Goal: Information Seeking & Learning: Learn about a topic

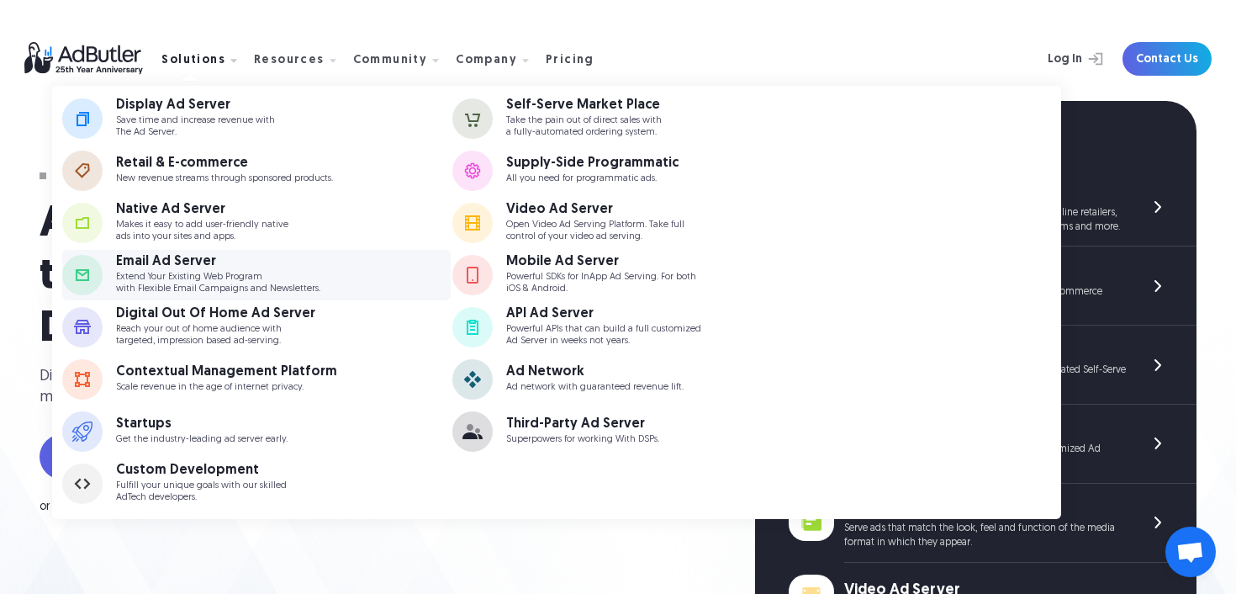
click at [275, 274] on p "Extend Your Existing Web Program with Flexible Email Campaigns and Newsletters." at bounding box center [218, 283] width 204 height 22
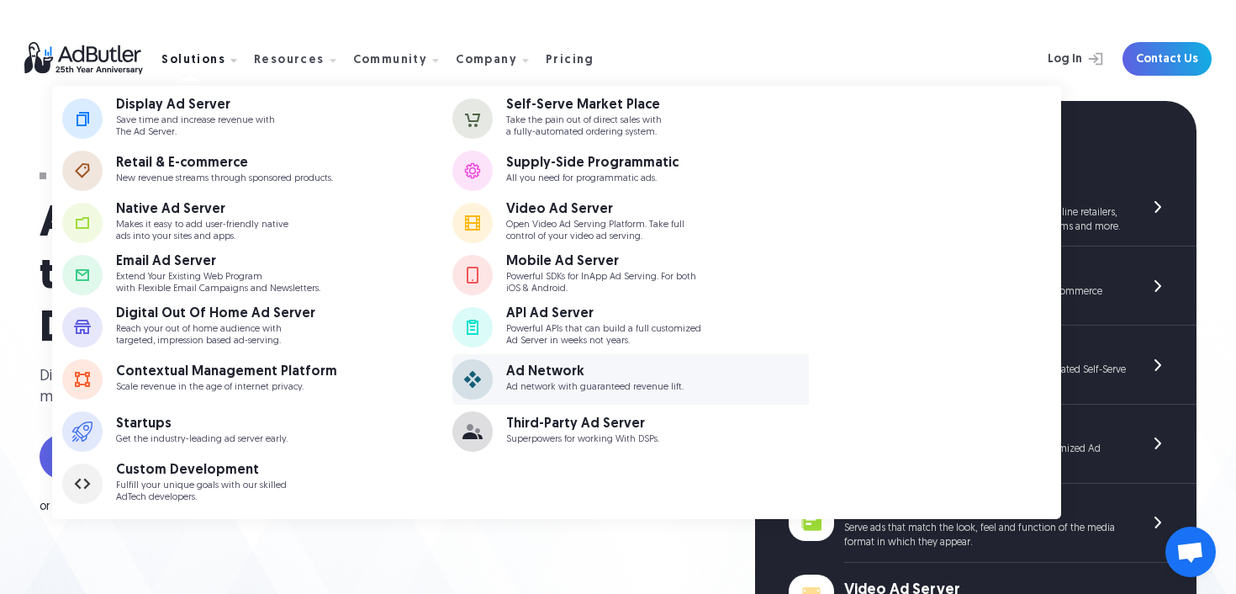
click at [587, 376] on div "Ad Network" at bounding box center [594, 371] width 177 height 13
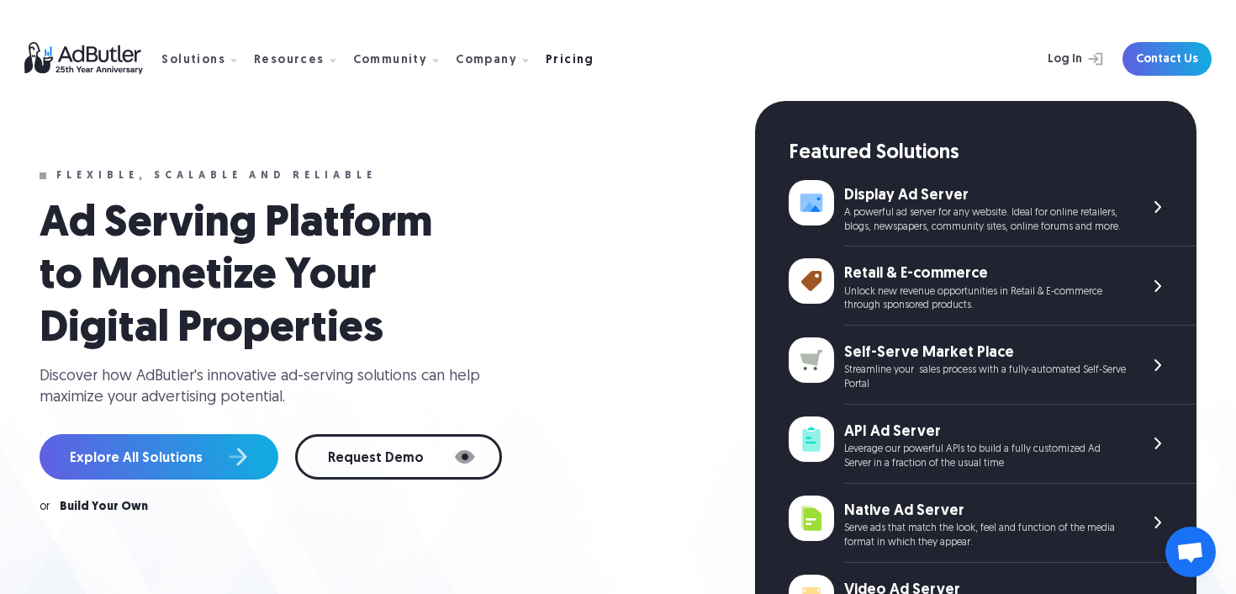
click at [548, 63] on div "Pricing" at bounding box center [570, 61] width 49 height 12
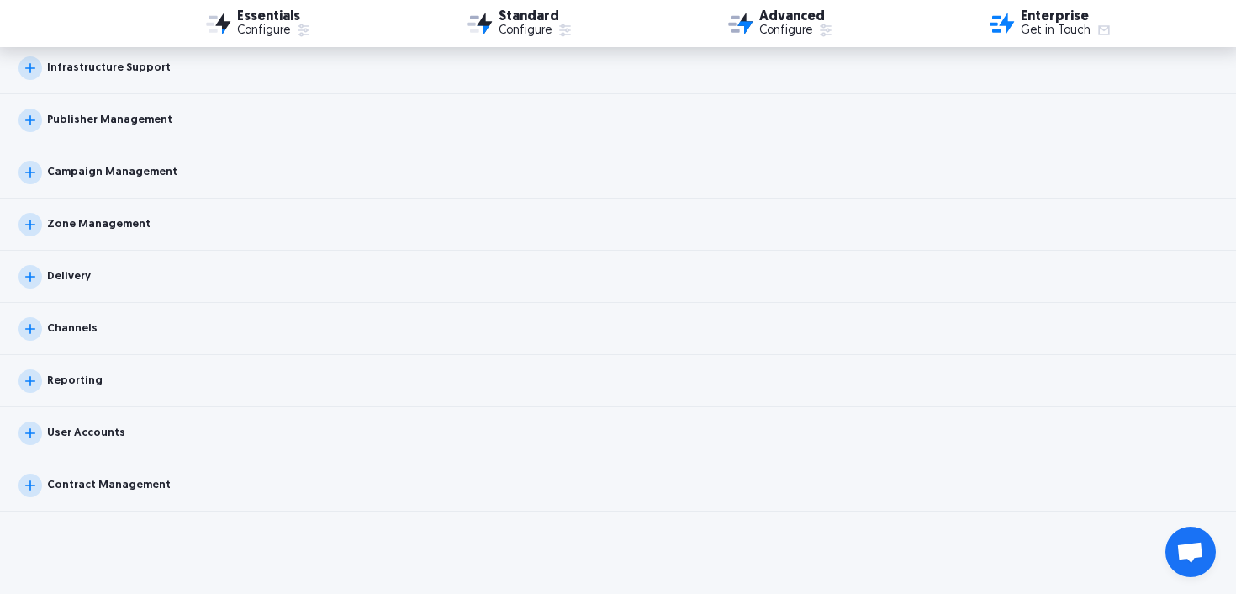
scroll to position [1888, 0]
click at [40, 383] on img at bounding box center [31, 379] width 24 height 24
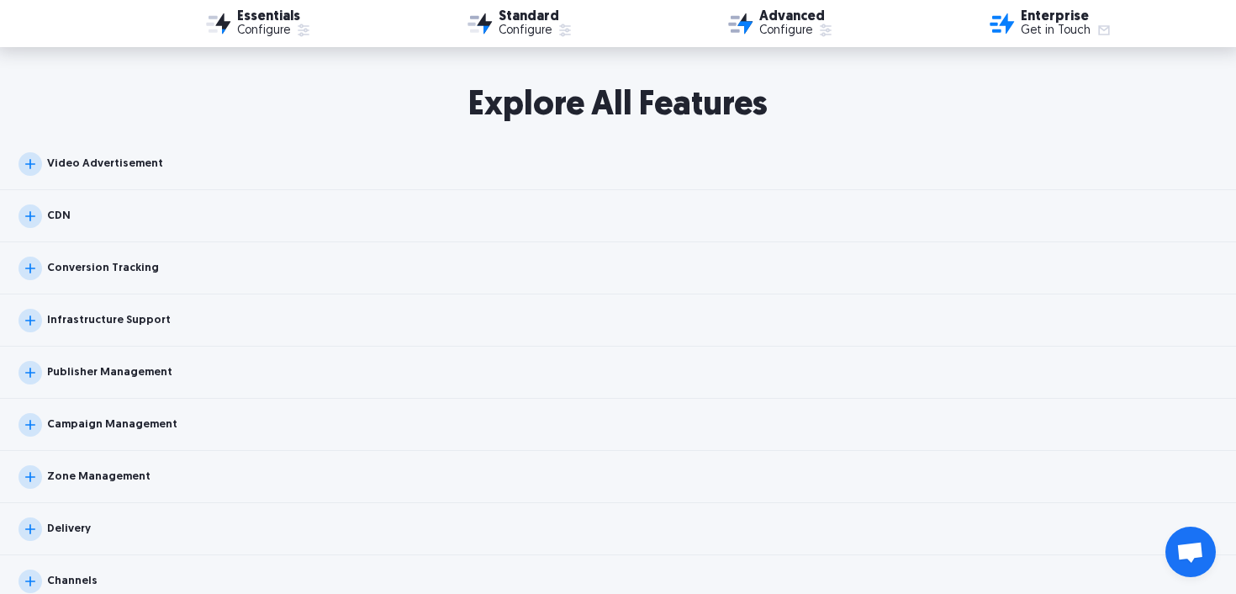
scroll to position [1624, 0]
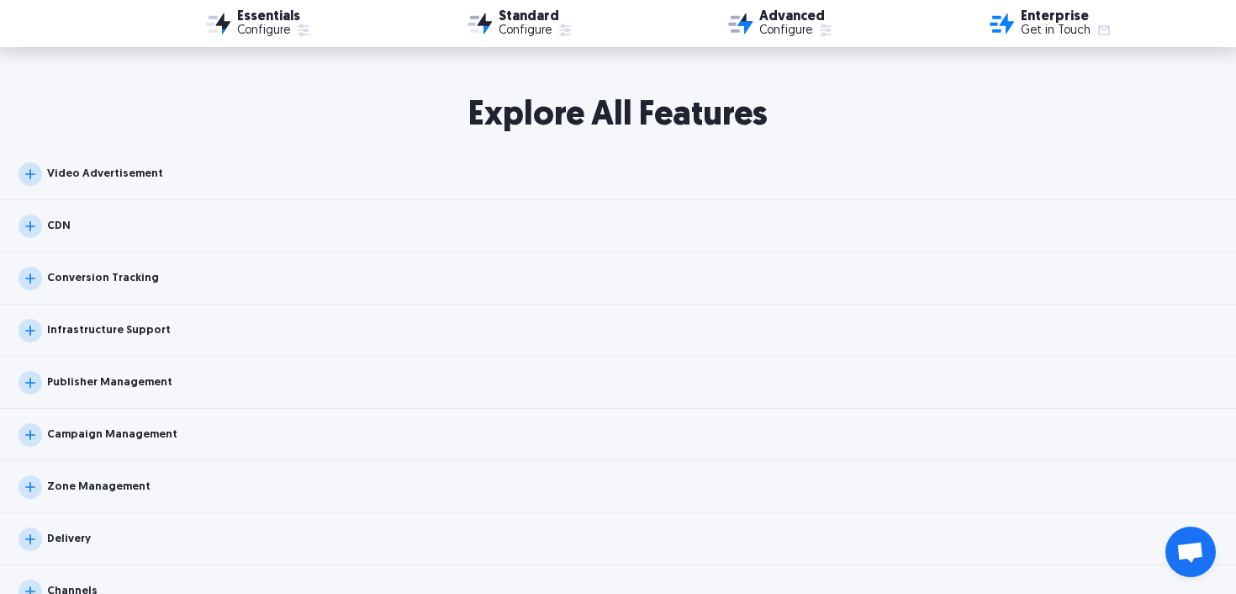
click at [640, 387] on div "Publisher Management" at bounding box center [618, 383] width 1236 height 52
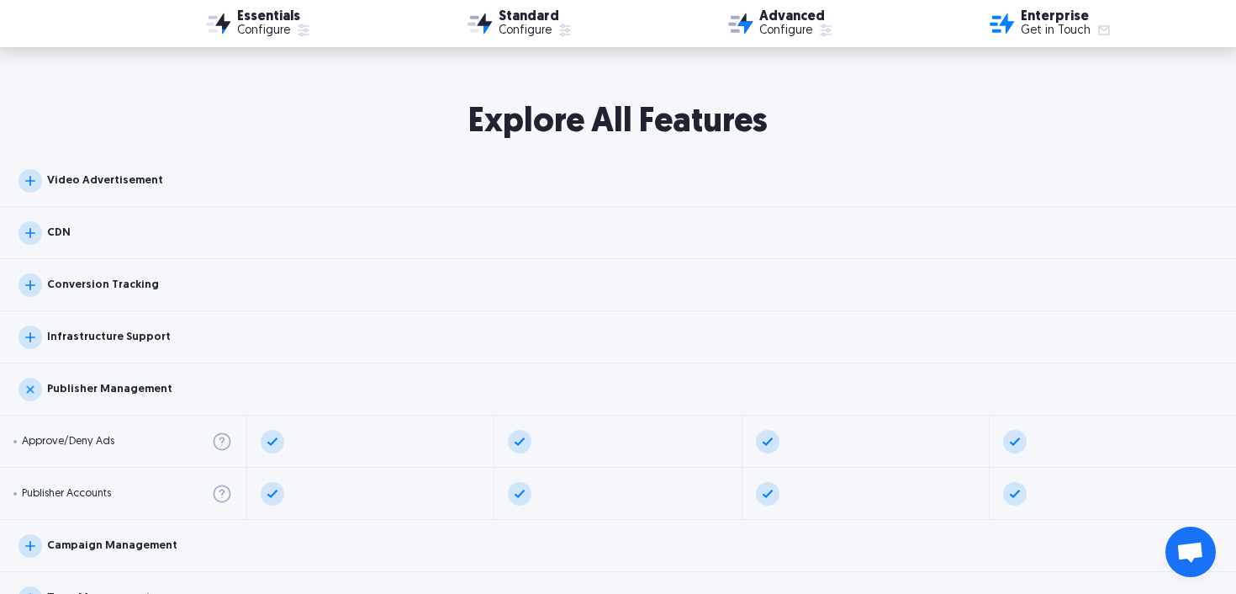
scroll to position [1620, 0]
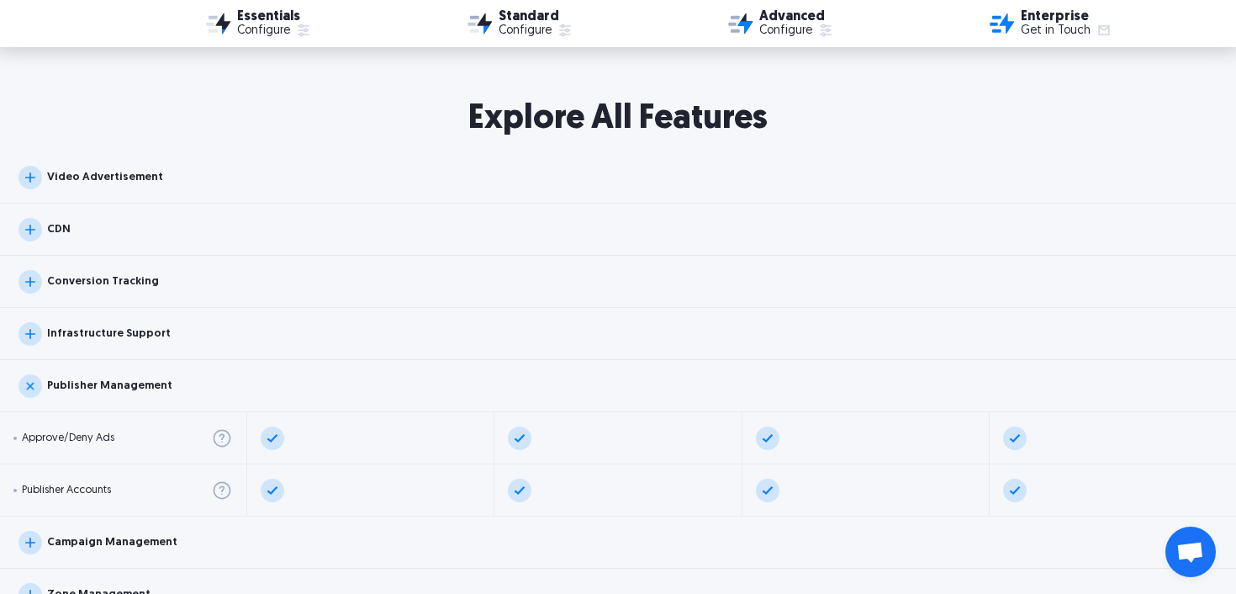
click at [630, 272] on div "Conversion Tracking" at bounding box center [618, 282] width 1236 height 52
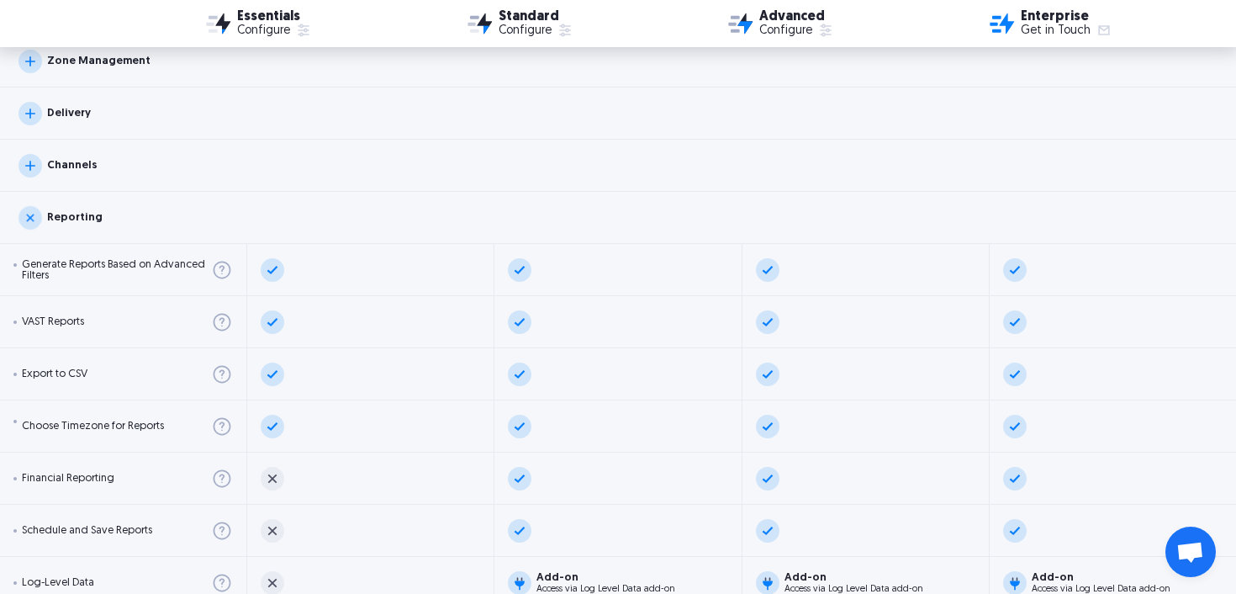
scroll to position [2231, 0]
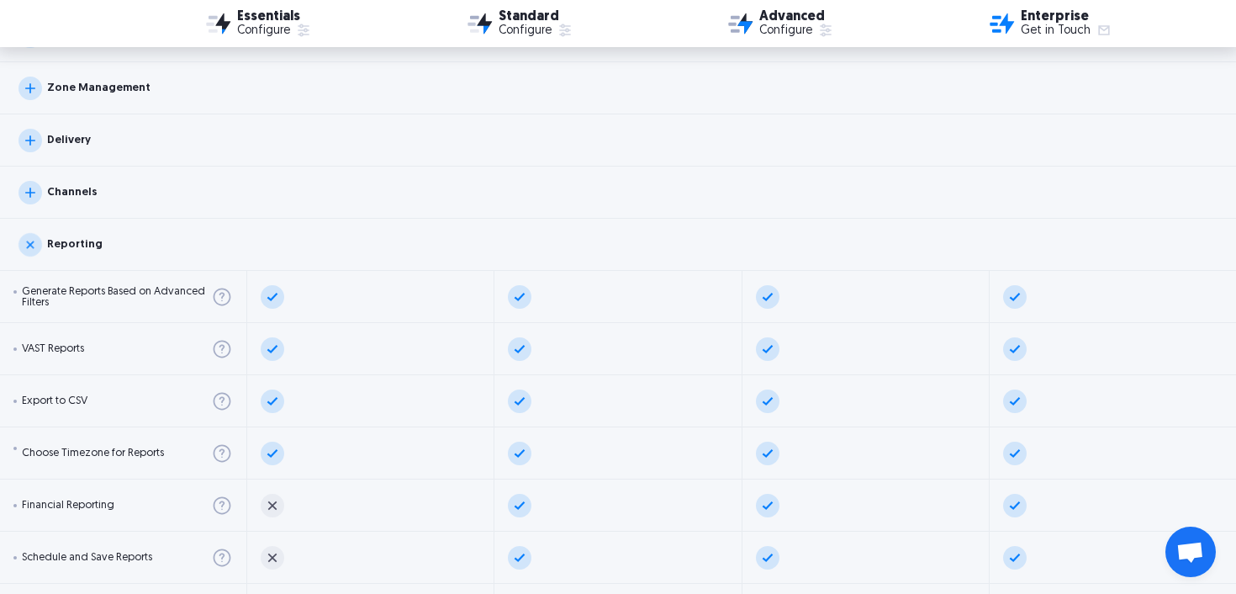
click at [620, 188] on div "Channels" at bounding box center [618, 193] width 1236 height 52
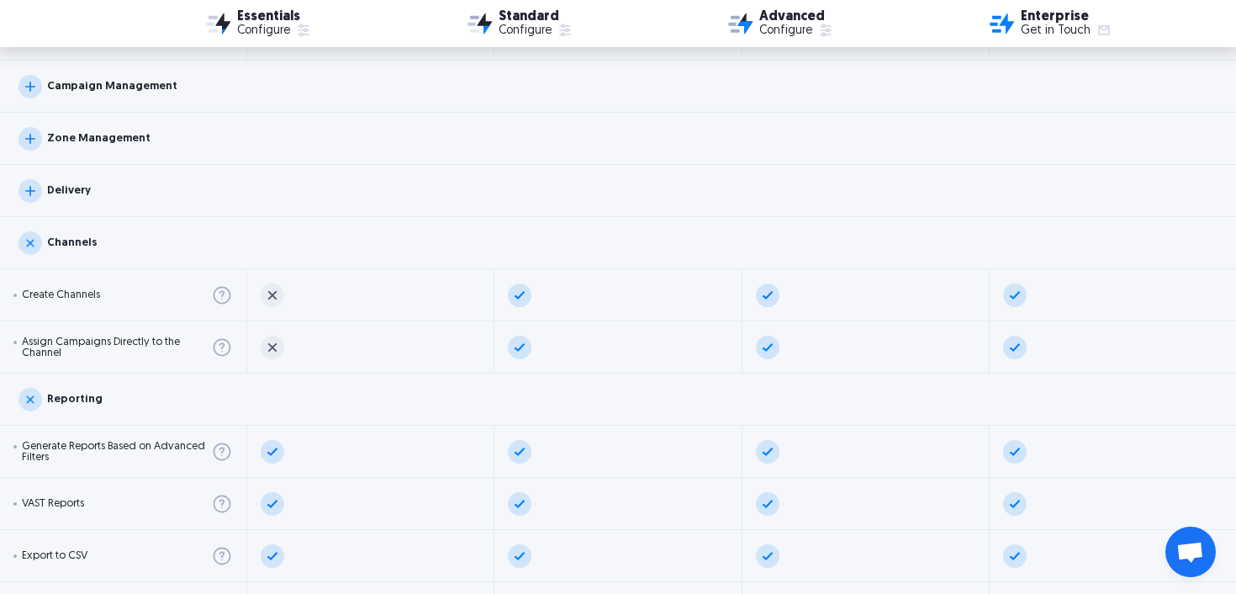
scroll to position [2185, 0]
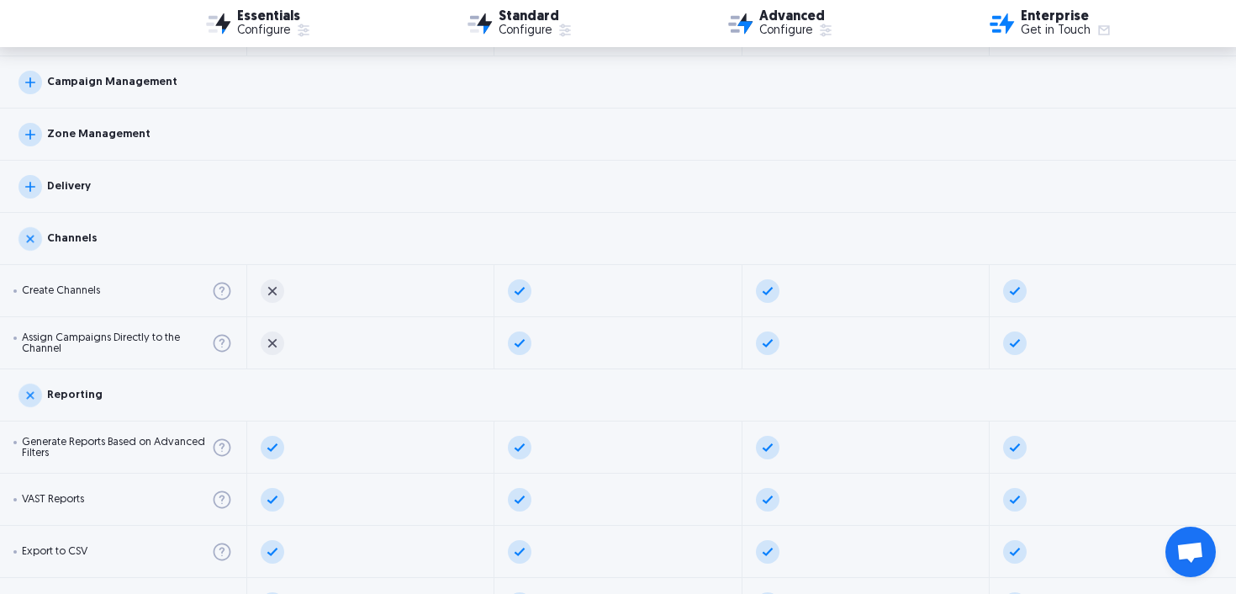
click at [620, 188] on div "Delivery" at bounding box center [618, 187] width 1236 height 52
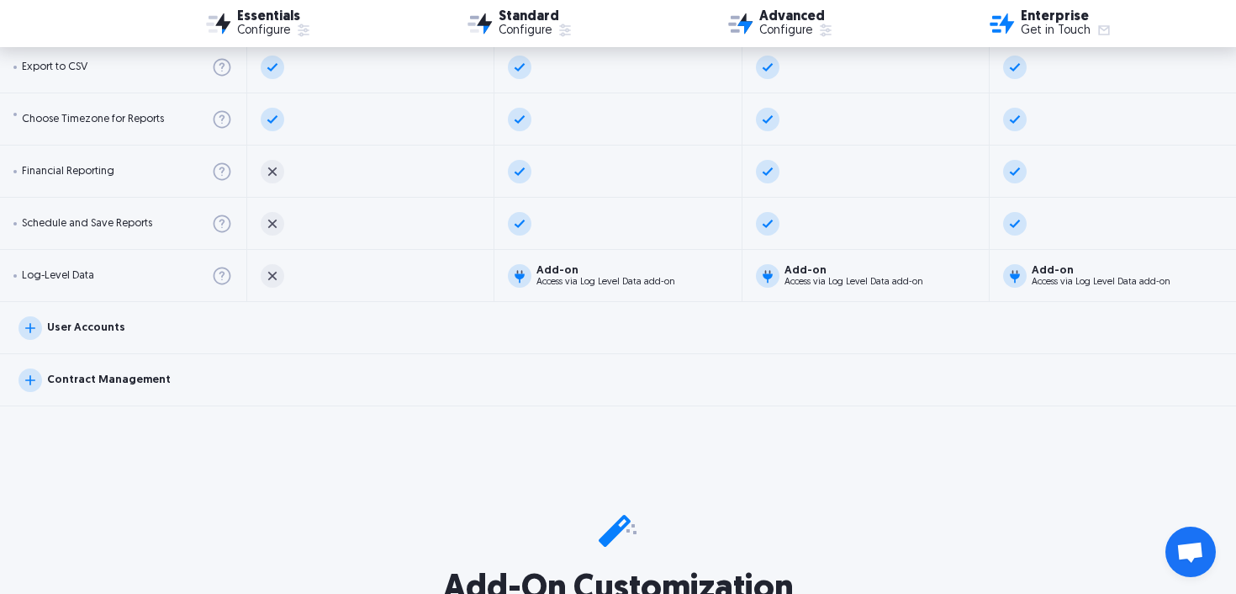
scroll to position [2986, 0]
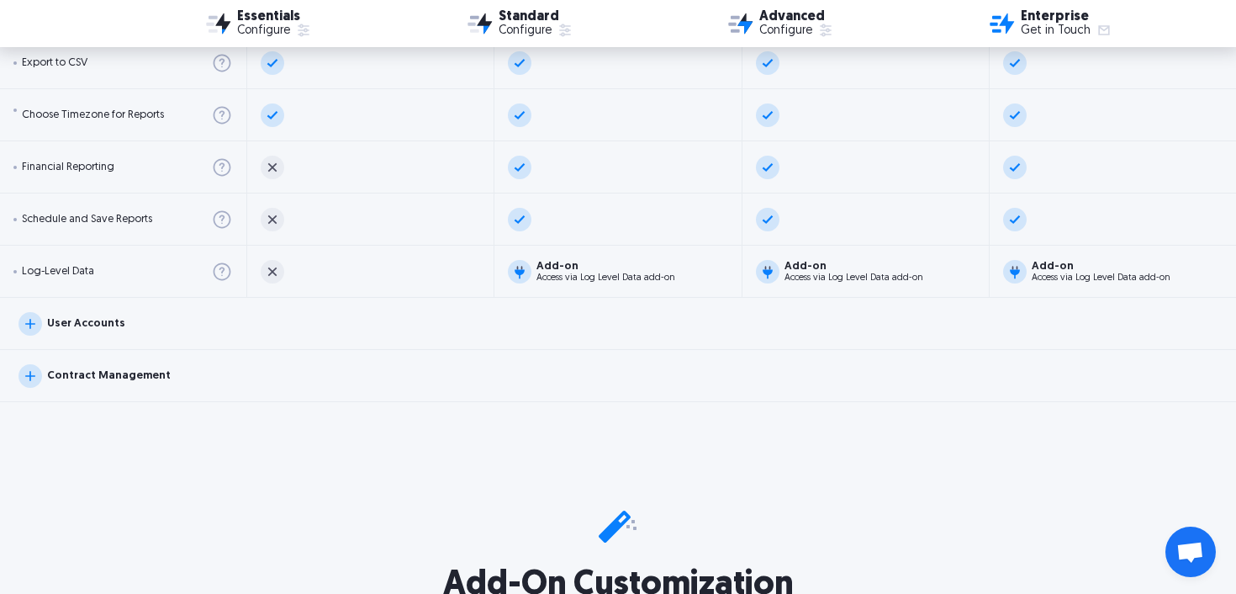
click at [596, 383] on div "Contract Management" at bounding box center [618, 376] width 1236 height 52
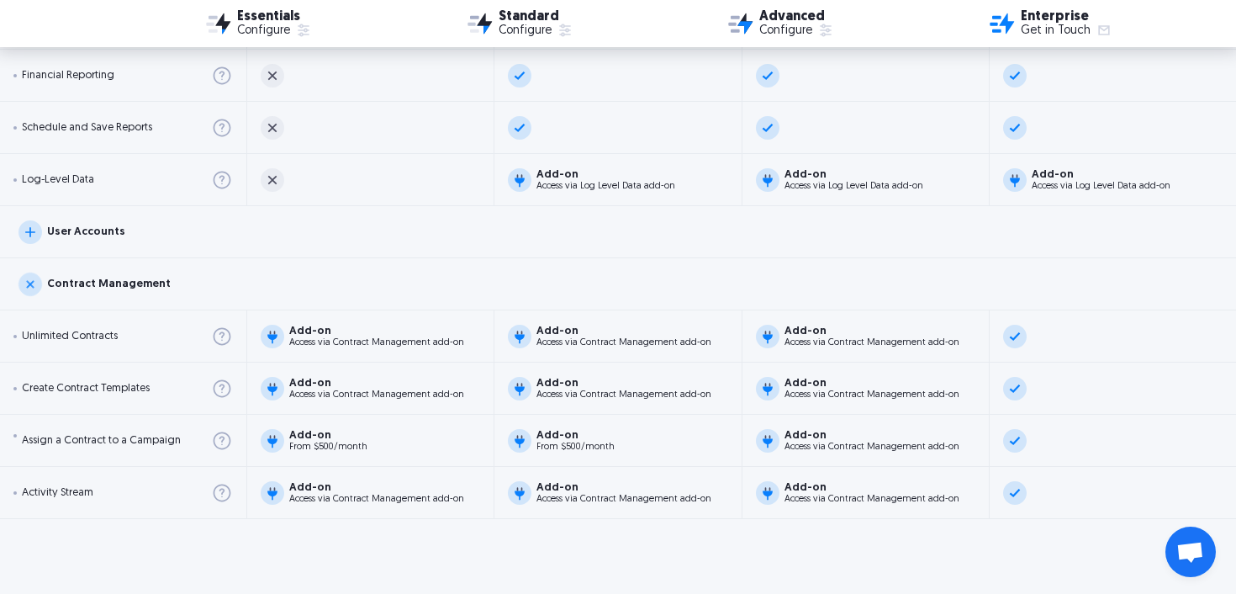
scroll to position [3080, 0]
